Goal: Use online tool/utility

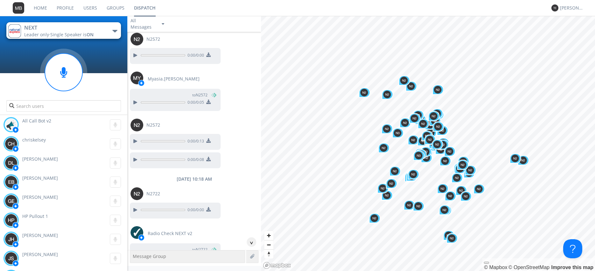
scroll to position [843, 0]
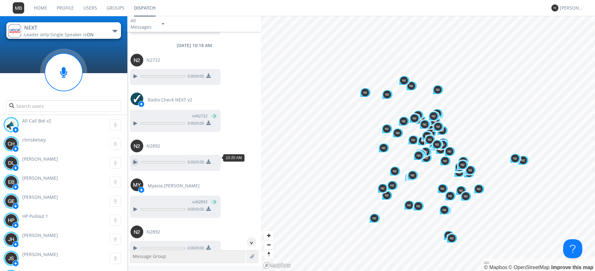
click at [134, 159] on div at bounding box center [135, 163] width 8 height 8
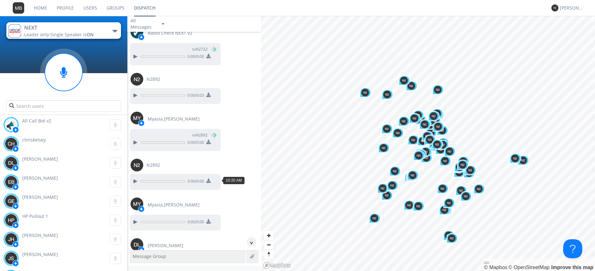
scroll to position [951, 0]
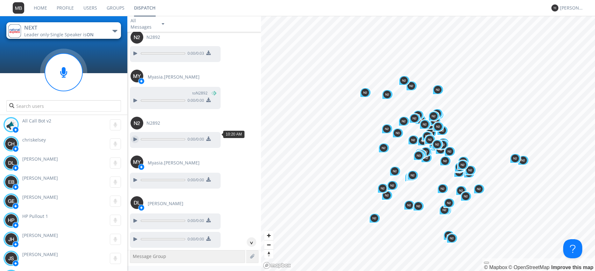
click at [138, 136] on div at bounding box center [135, 140] width 8 height 8
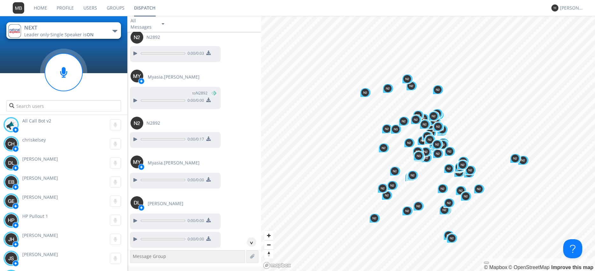
click at [244, 216] on div "0:00 / 0:00" at bounding box center [195, 223] width 131 height 18
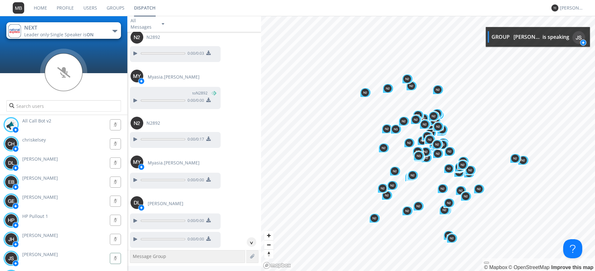
click at [113, 130] on rect at bounding box center [115, 124] width 11 height 11
click at [24, 258] on span "[PERSON_NAME]" at bounding box center [40, 255] width 36 height 6
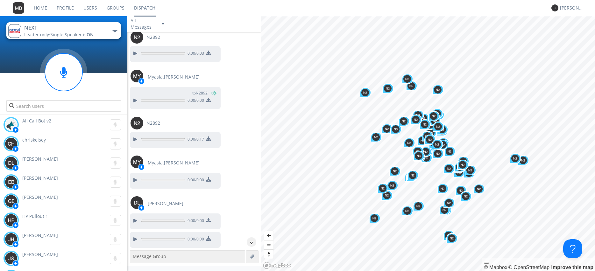
click at [20, 256] on div "[PERSON_NAME] S 0:00" at bounding box center [65, 258] width 124 height 18
click at [118, 130] on g at bounding box center [115, 124] width 11 height 11
click at [115, 130] on g at bounding box center [115, 124] width 11 height 11
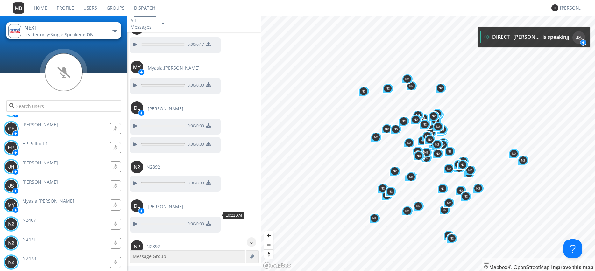
scroll to position [1060, 0]
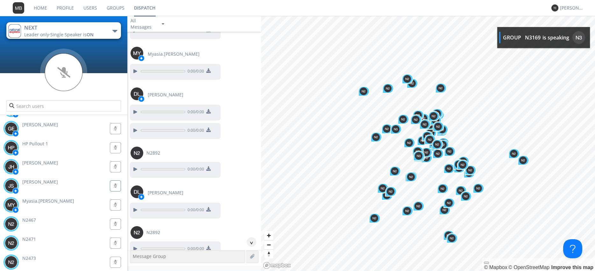
click at [117, 58] on rect at bounding box center [115, 52] width 11 height 11
click at [117, 58] on g at bounding box center [115, 52] width 11 height 11
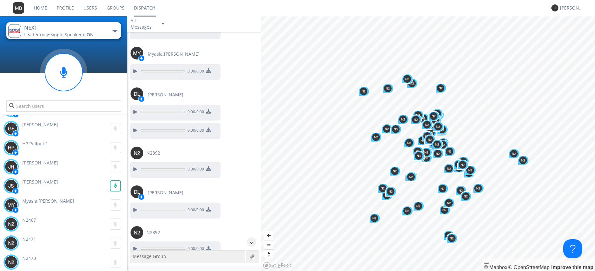
click at [116, 58] on g at bounding box center [115, 52] width 11 height 11
click at [116, 187] on icon at bounding box center [115, 186] width 3 height 4
click at [116, 58] on g at bounding box center [115, 52] width 11 height 11
click at [116, 54] on icon at bounding box center [115, 52] width 3 height 4
click at [116, 58] on g at bounding box center [115, 52] width 11 height 11
